Goal: Transaction & Acquisition: Book appointment/travel/reservation

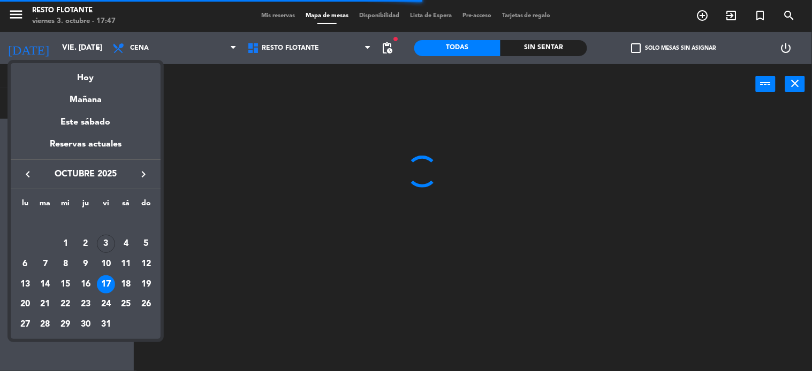
click at [127, 281] on div "18" at bounding box center [126, 285] width 18 height 18
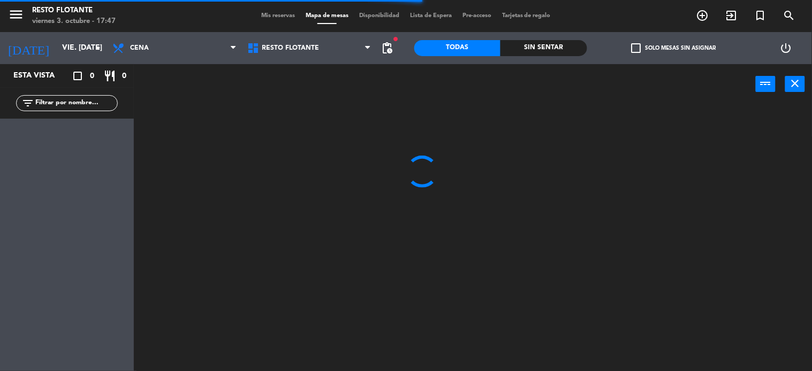
type input "sáb. [DATE]"
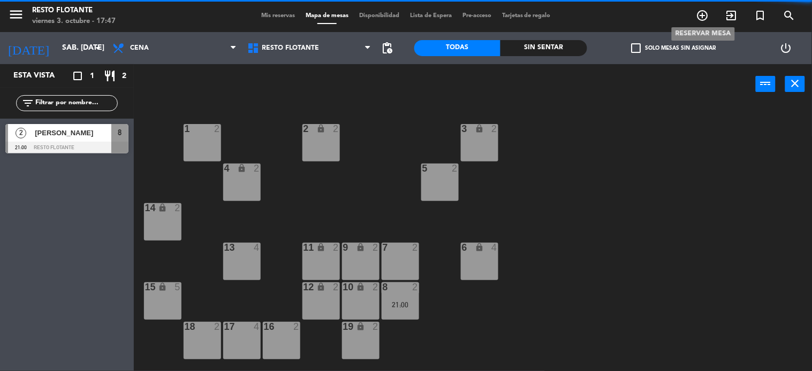
click at [701, 13] on icon "add_circle_outline" at bounding box center [702, 15] width 13 height 13
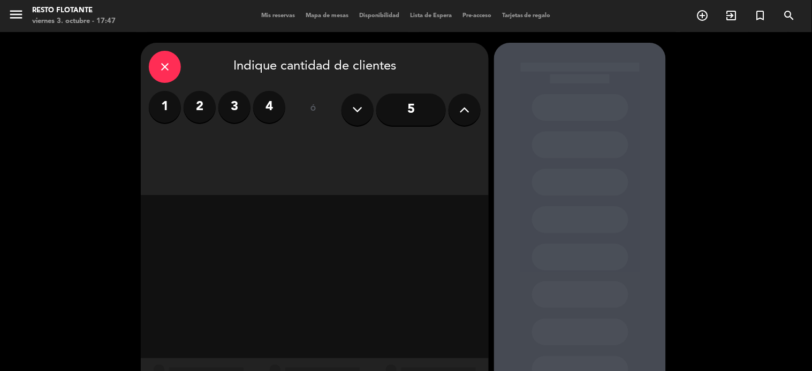
click at [264, 110] on label "4" at bounding box center [269, 107] width 32 height 32
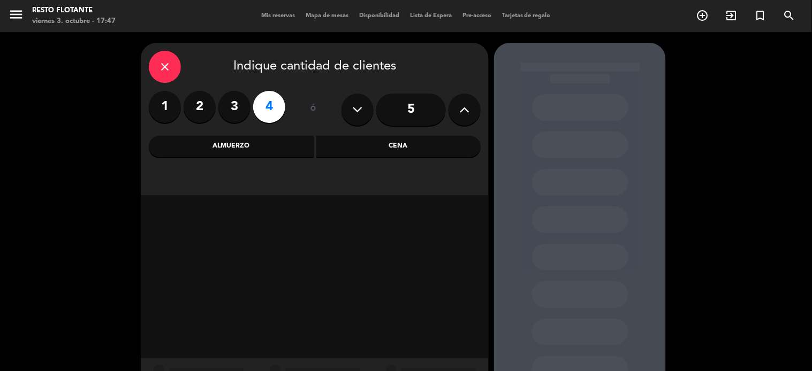
click at [384, 147] on div "Cena" at bounding box center [398, 146] width 165 height 21
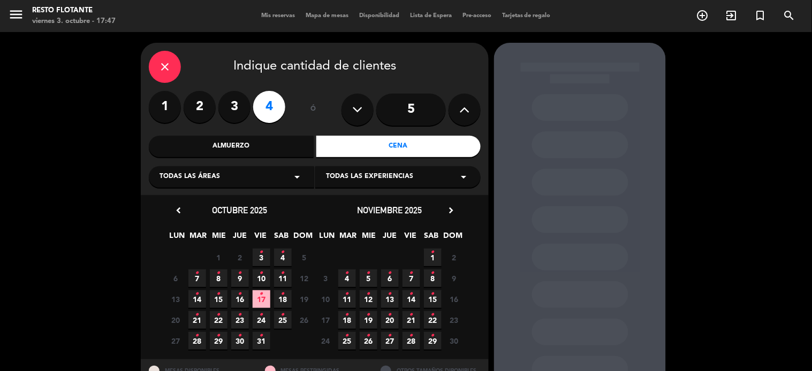
click at [281, 257] on icon "•" at bounding box center [283, 252] width 4 height 17
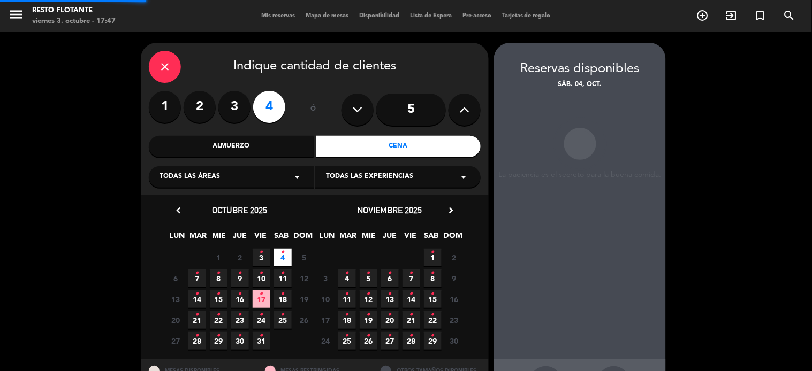
scroll to position [43, 0]
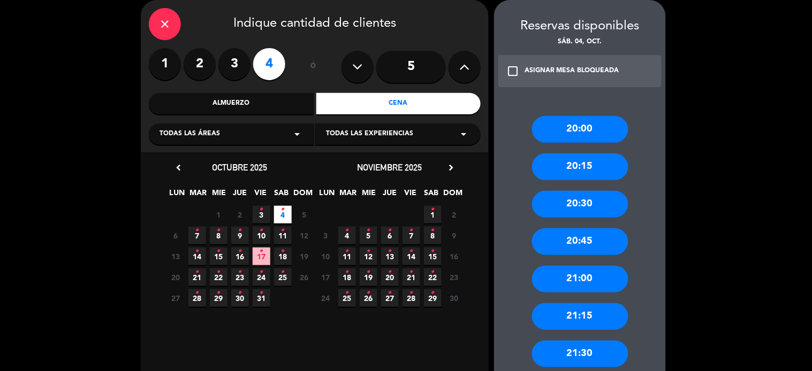
click at [560, 241] on div "20:45" at bounding box center [580, 241] width 96 height 27
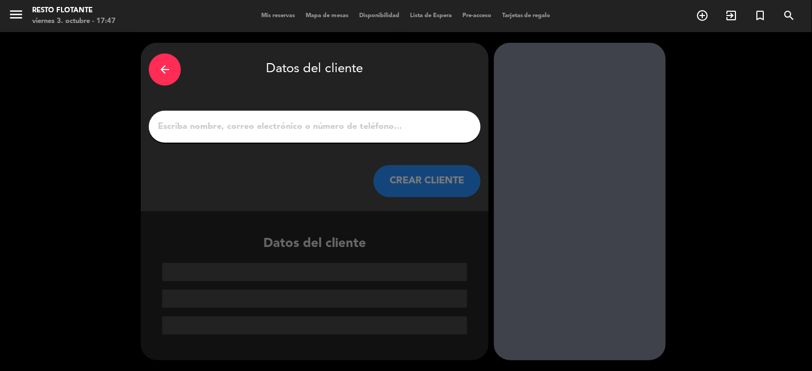
click at [362, 126] on input "1" at bounding box center [315, 126] width 316 height 15
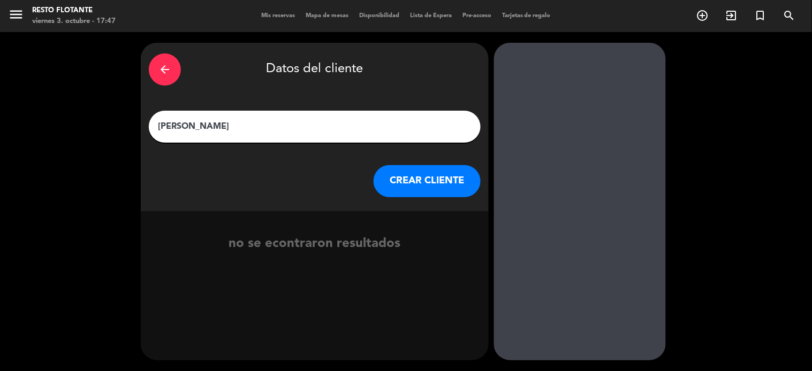
type input "[PERSON_NAME]"
click at [422, 170] on button "CREAR CLIENTE" at bounding box center [426, 181] width 107 height 32
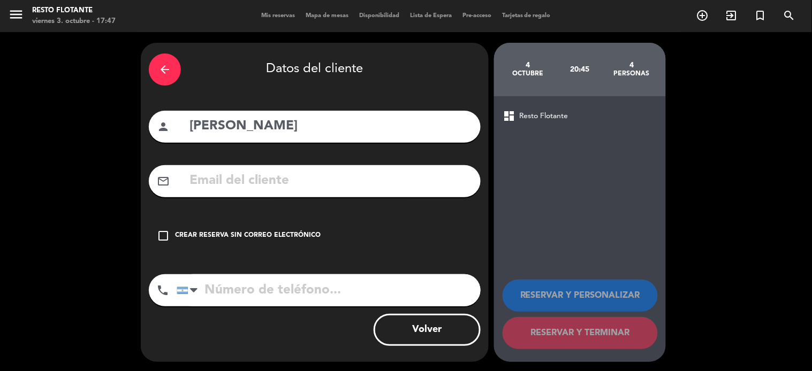
click at [285, 238] on div "Crear reserva sin correo electrónico" at bounding box center [248, 236] width 146 height 11
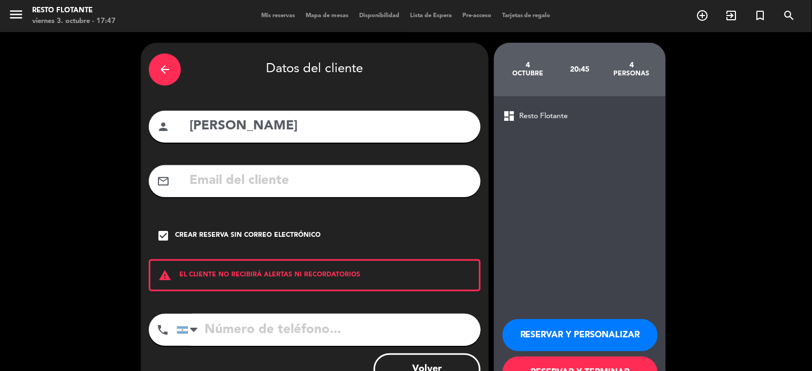
scroll to position [41, 0]
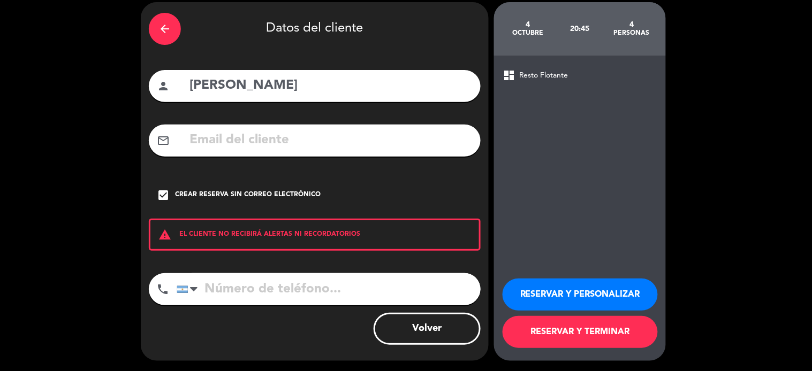
click at [613, 330] on button "RESERVAR Y TERMINAR" at bounding box center [579, 332] width 155 height 32
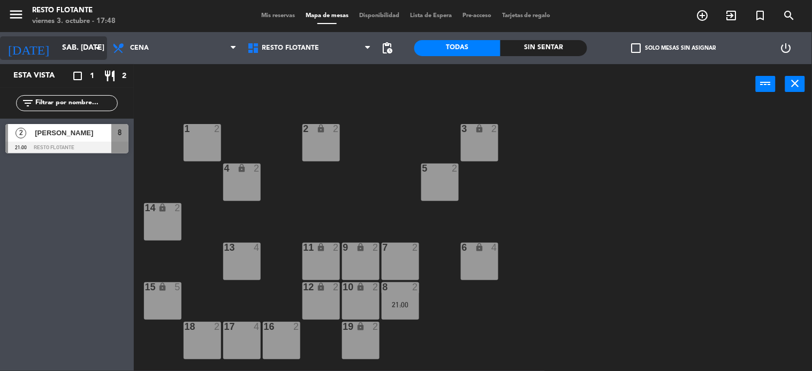
click at [98, 49] on icon "arrow_drop_down" at bounding box center [98, 48] width 13 height 13
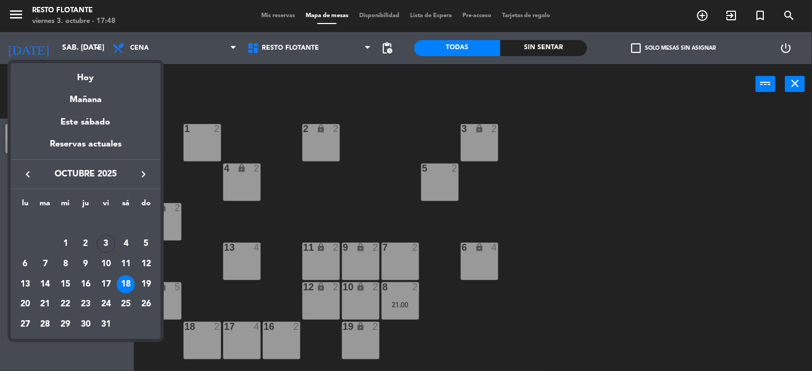
click at [124, 282] on div "18" at bounding box center [126, 285] width 18 height 18
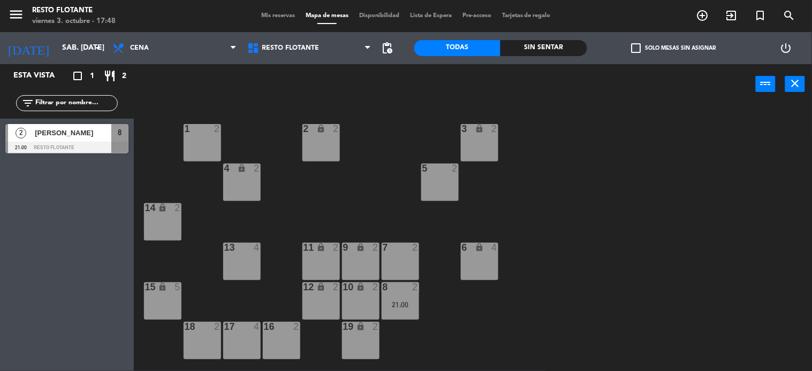
click at [276, 17] on span "Mis reservas" at bounding box center [278, 16] width 44 height 6
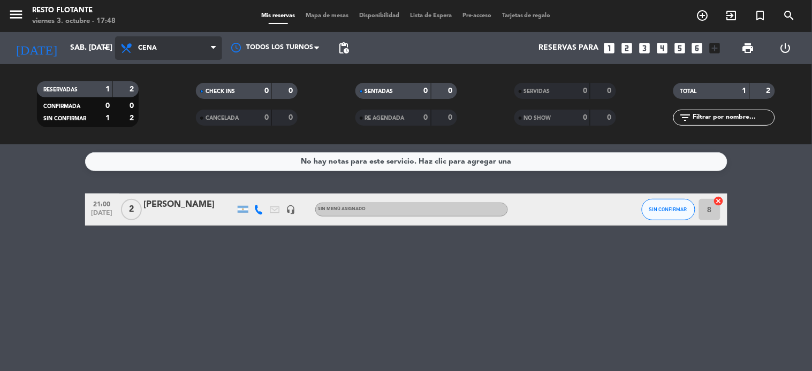
click at [154, 54] on span "Cena" at bounding box center [168, 48] width 107 height 24
click at [159, 93] on div "menu Resto Flotante viernes 3. octubre - 17:48 Mis reservas Mapa de mesas Dispo…" at bounding box center [406, 72] width 812 height 144
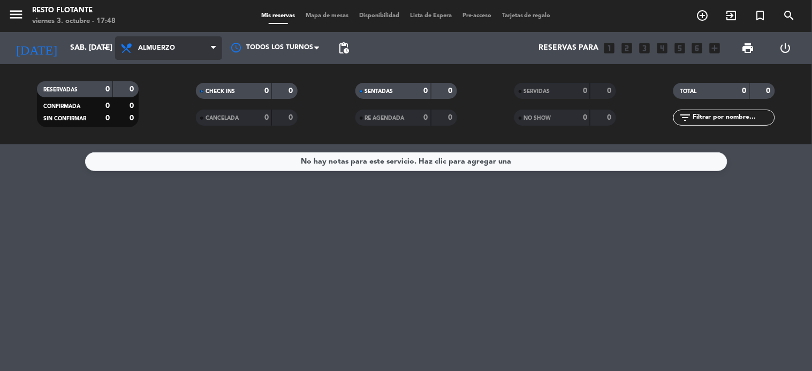
click at [209, 52] on span "Almuerzo" at bounding box center [168, 48] width 107 height 24
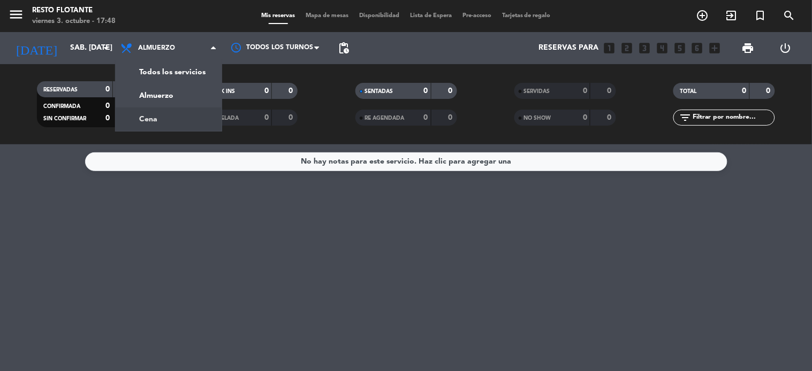
click at [184, 117] on div "menu Resto Flotante viernes 3. octubre - 17:48 Mis reservas Mapa de mesas Dispo…" at bounding box center [406, 72] width 812 height 144
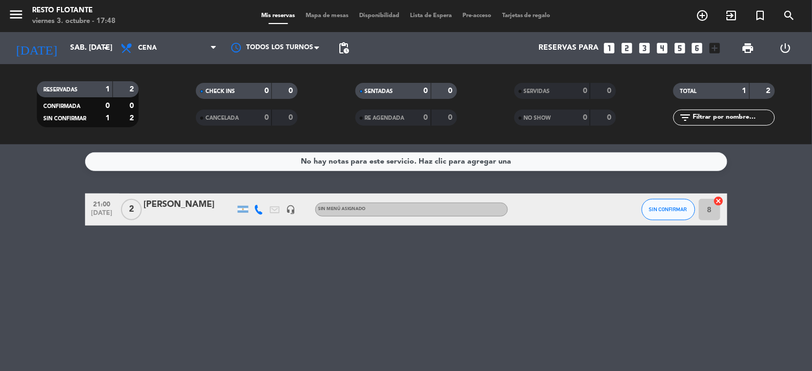
click at [657, 50] on icon "looks_4" at bounding box center [662, 48] width 14 height 14
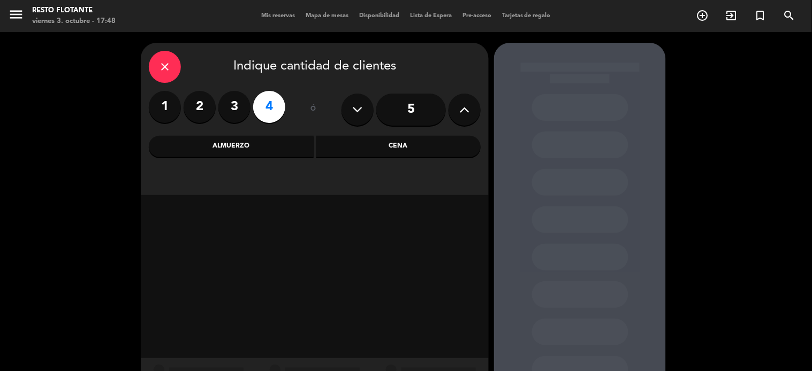
click at [277, 104] on label "4" at bounding box center [269, 107] width 32 height 32
click at [369, 143] on div "Cena" at bounding box center [398, 146] width 165 height 21
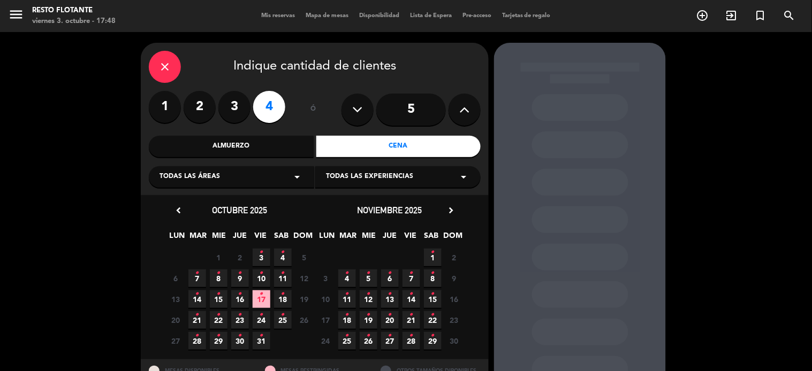
click at [282, 255] on icon "•" at bounding box center [283, 252] width 4 height 17
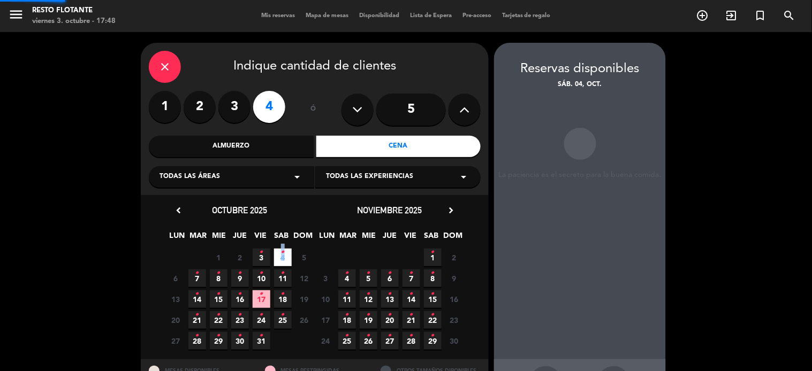
scroll to position [43, 0]
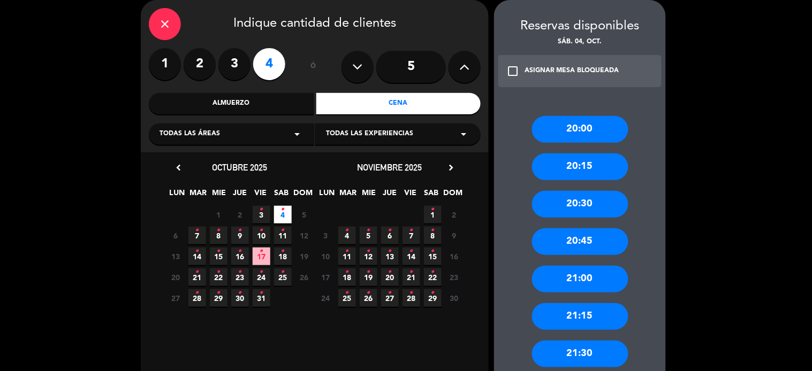
click at [562, 242] on div "20:45" at bounding box center [580, 241] width 96 height 27
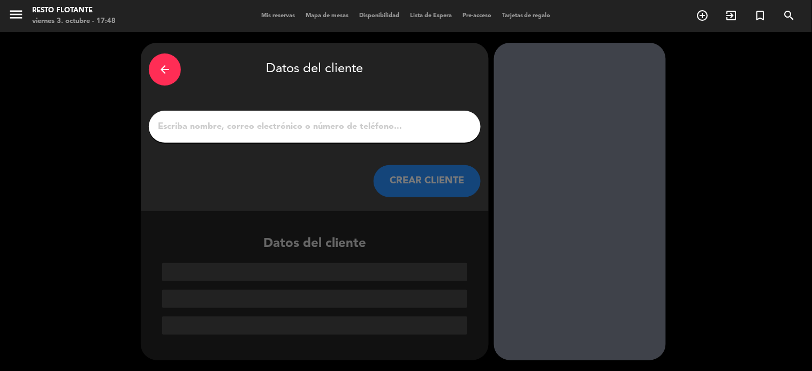
click at [365, 131] on input "1" at bounding box center [315, 126] width 316 height 15
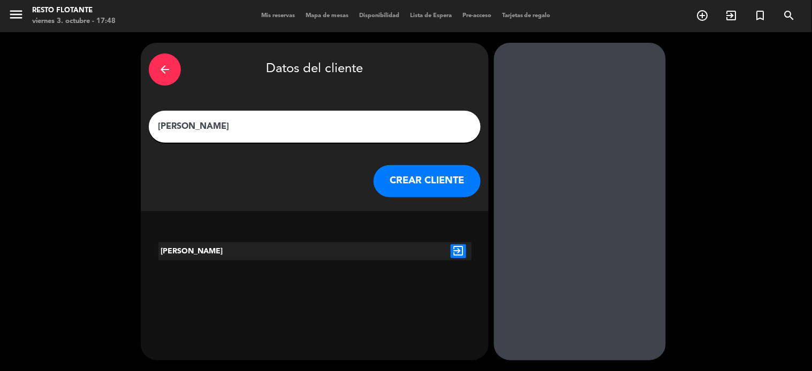
type input "[PERSON_NAME]"
click at [451, 250] on icon "exit_to_app" at bounding box center [459, 252] width 16 height 14
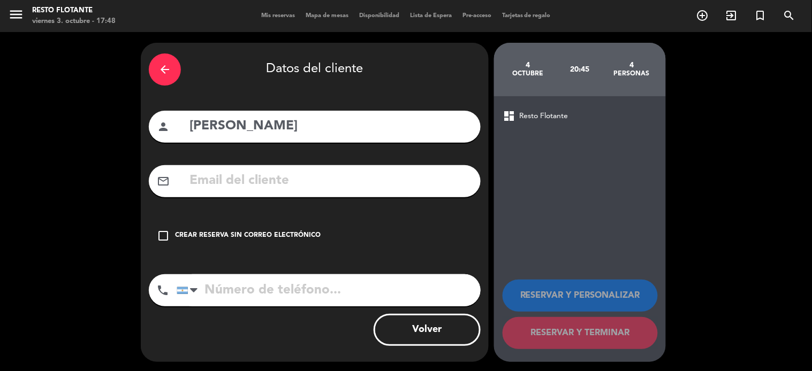
click at [306, 233] on div "Crear reserva sin correo electrónico" at bounding box center [248, 236] width 146 height 11
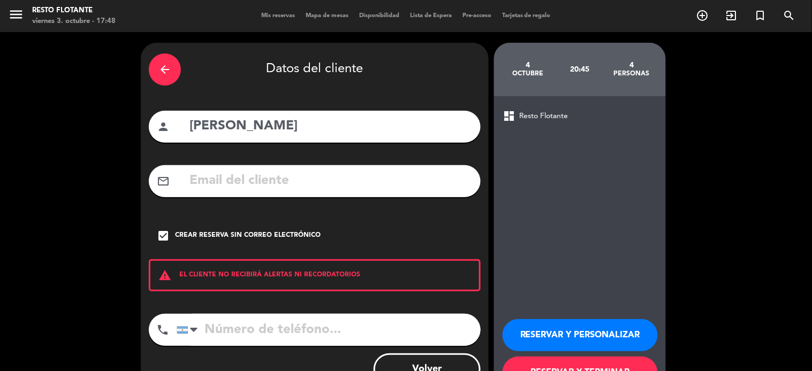
scroll to position [41, 0]
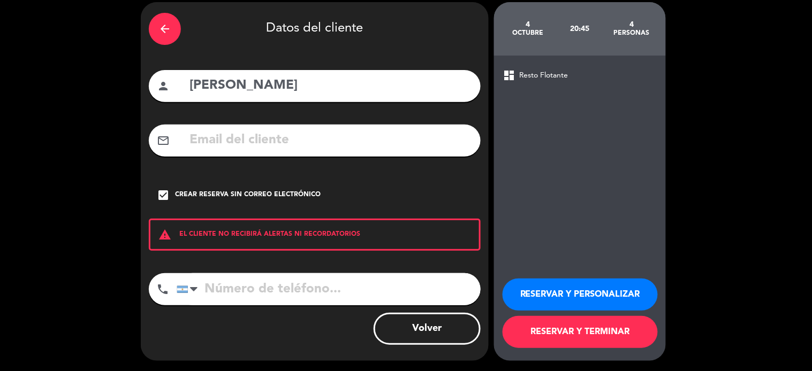
click at [550, 329] on button "RESERVAR Y TERMINAR" at bounding box center [579, 332] width 155 height 32
